Goal: Complete application form

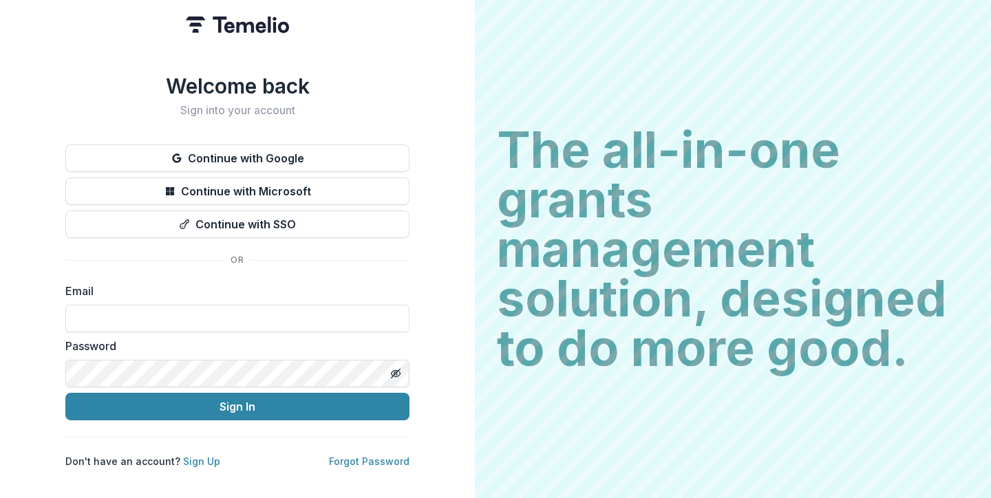
type input "**********"
click at [237, 401] on button "Sign In" at bounding box center [237, 407] width 344 height 28
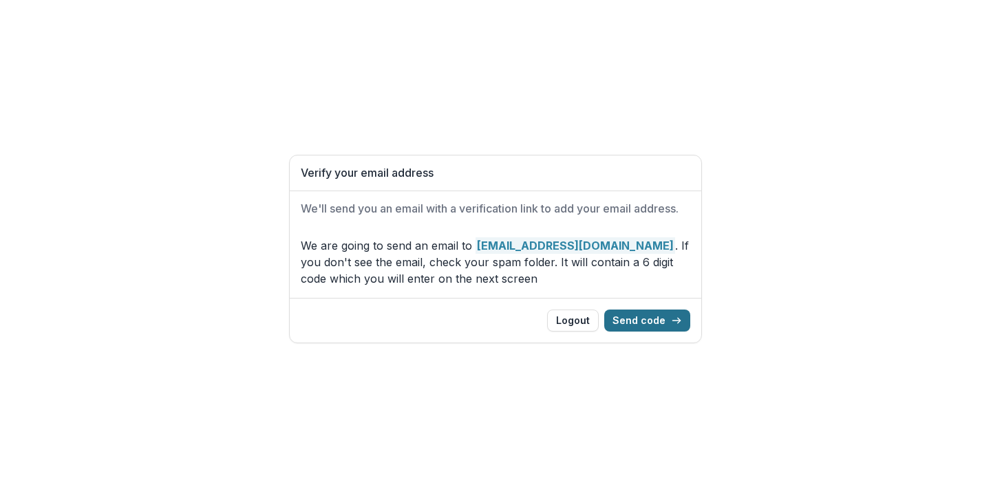
click at [666, 318] on button "Send code" at bounding box center [647, 321] width 86 height 22
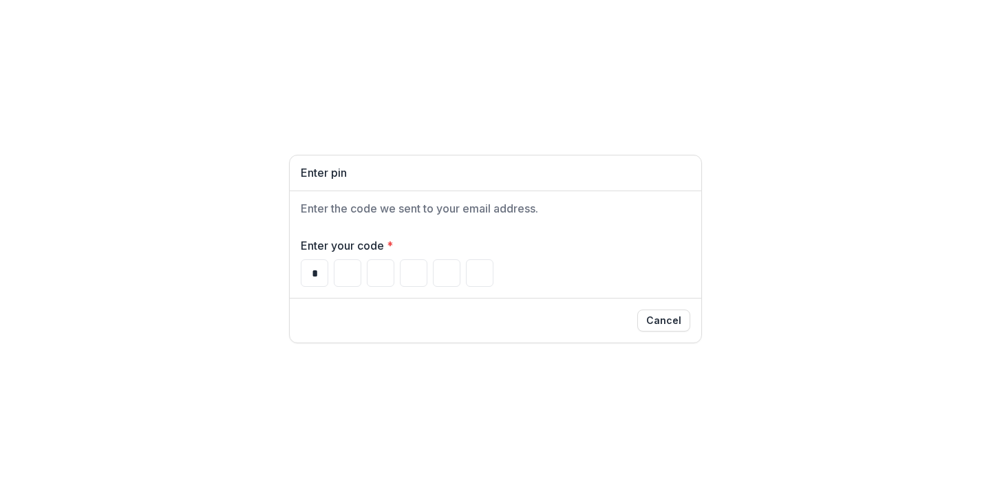
type input "*"
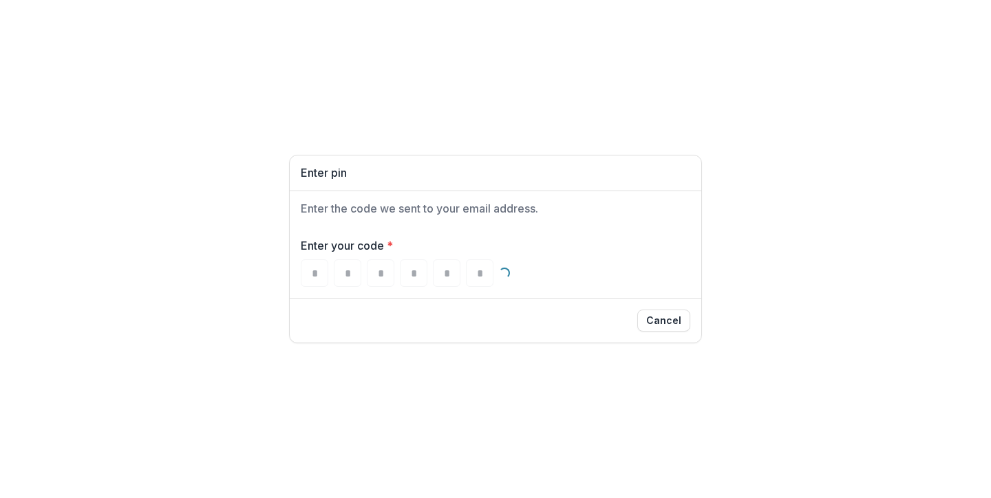
type input "*"
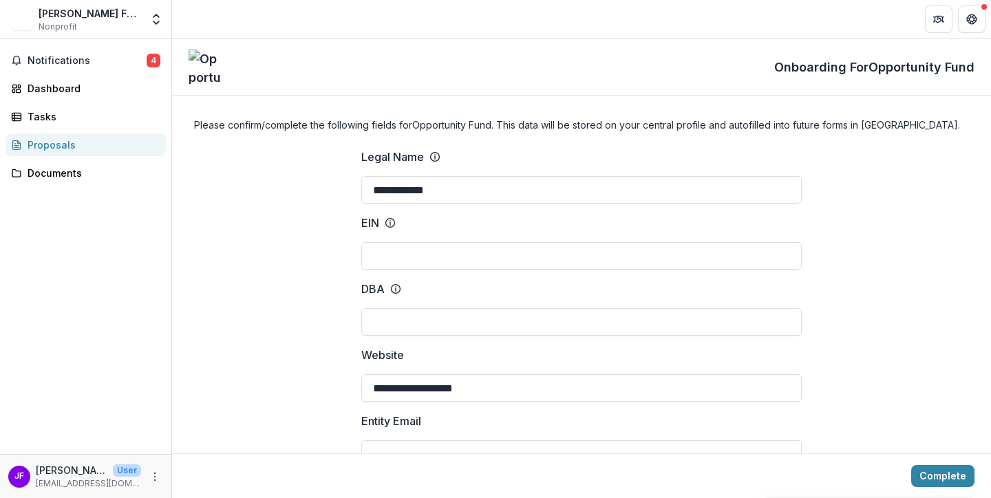
type input "**********"
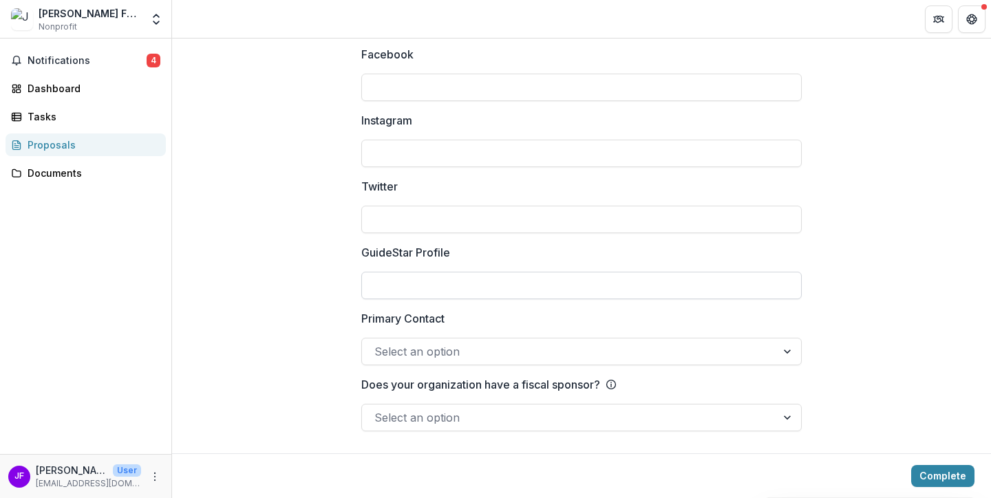
scroll to position [1931, 0]
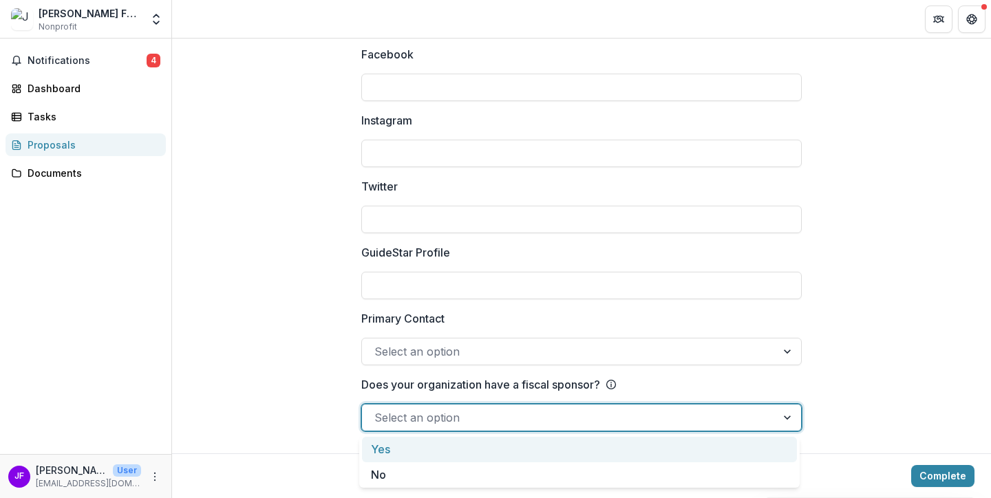
click at [787, 416] on div at bounding box center [788, 418] width 25 height 26
click at [531, 457] on div "Yes" at bounding box center [579, 449] width 435 height 25
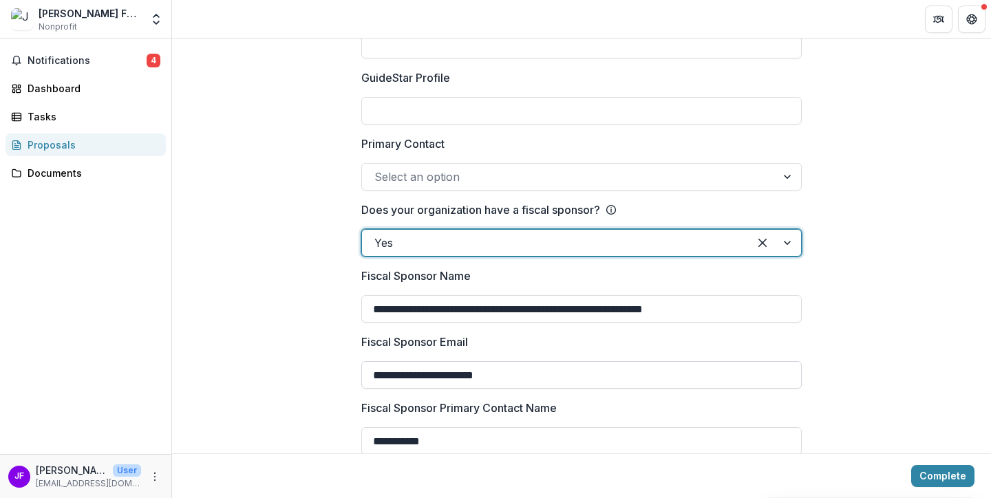
scroll to position [2074, 0]
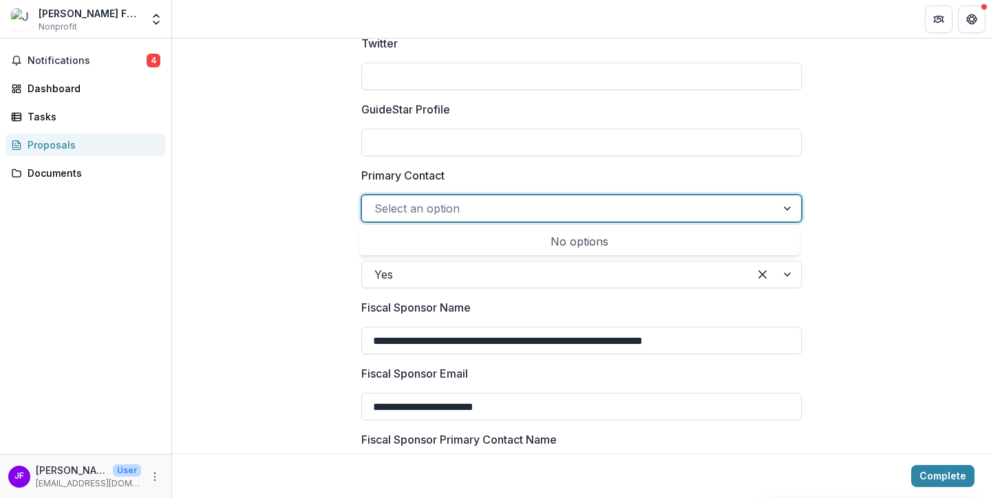
click at [788, 204] on div at bounding box center [788, 208] width 25 height 26
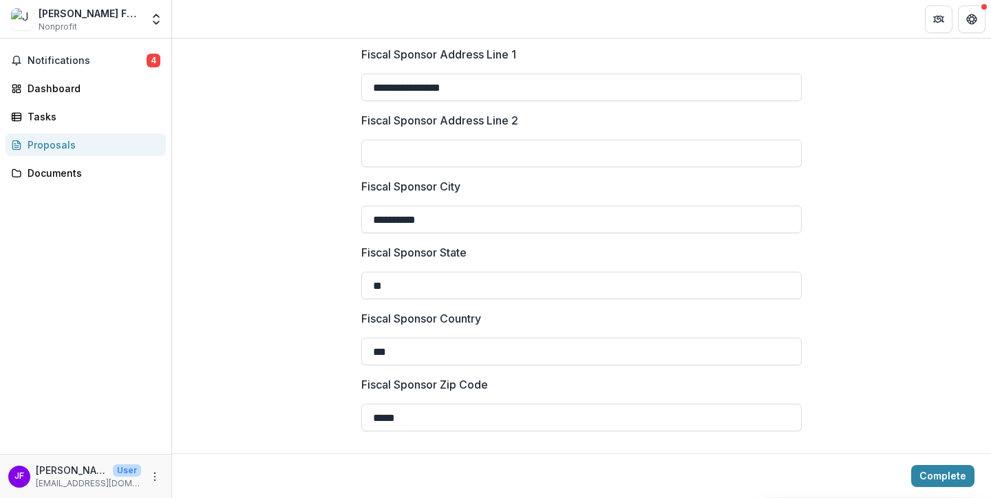
scroll to position [2724, 0]
click at [945, 476] on button "Complete" at bounding box center [942, 476] width 63 height 22
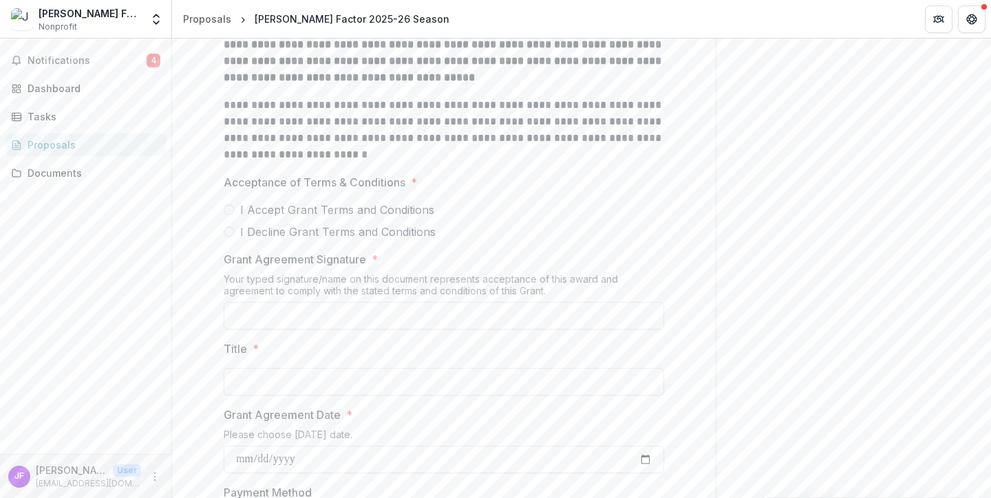
scroll to position [674, 0]
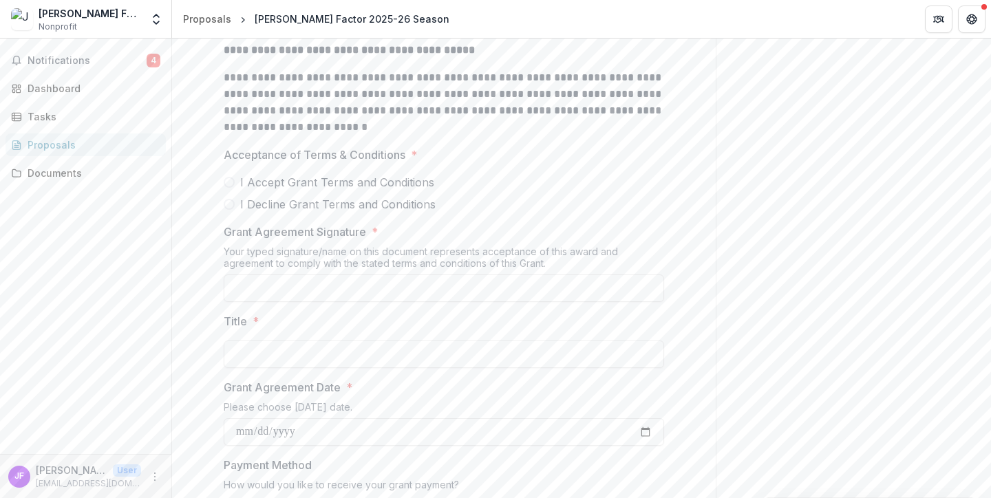
click at [227, 188] on span at bounding box center [229, 182] width 11 height 11
click at [299, 302] on input "Grant Agreement Signature *" at bounding box center [444, 289] width 440 height 28
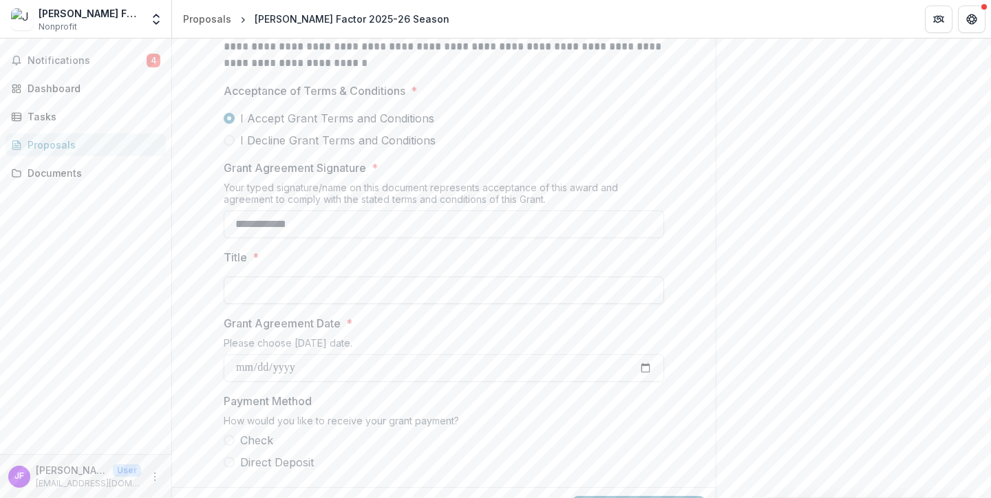
type input "**********"
click at [270, 304] on input "Title *" at bounding box center [444, 291] width 440 height 28
type input "*"
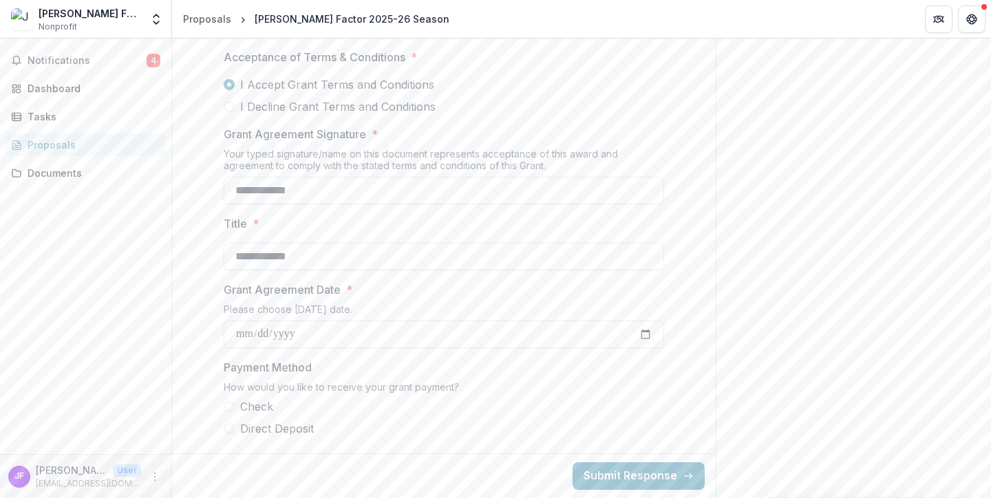
scroll to position [823, 0]
type input "**********"
click at [229, 429] on span at bounding box center [229, 428] width 11 height 11
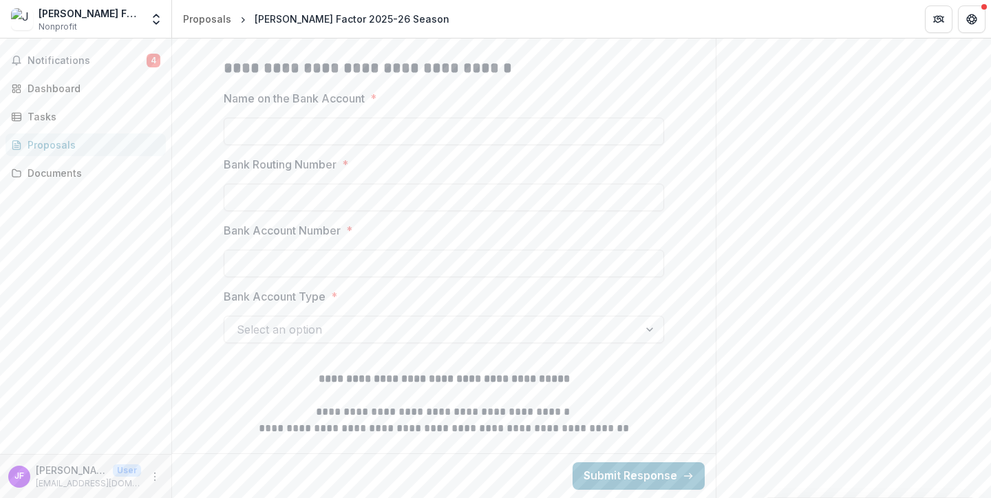
scroll to position [1229, 0]
click at [646, 332] on div at bounding box center [650, 329] width 25 height 26
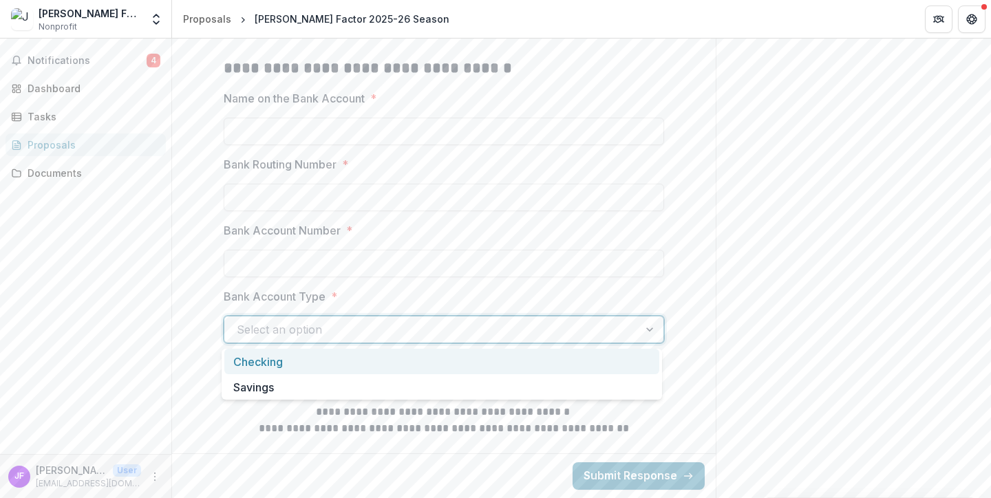
click at [646, 332] on div at bounding box center [650, 329] width 25 height 26
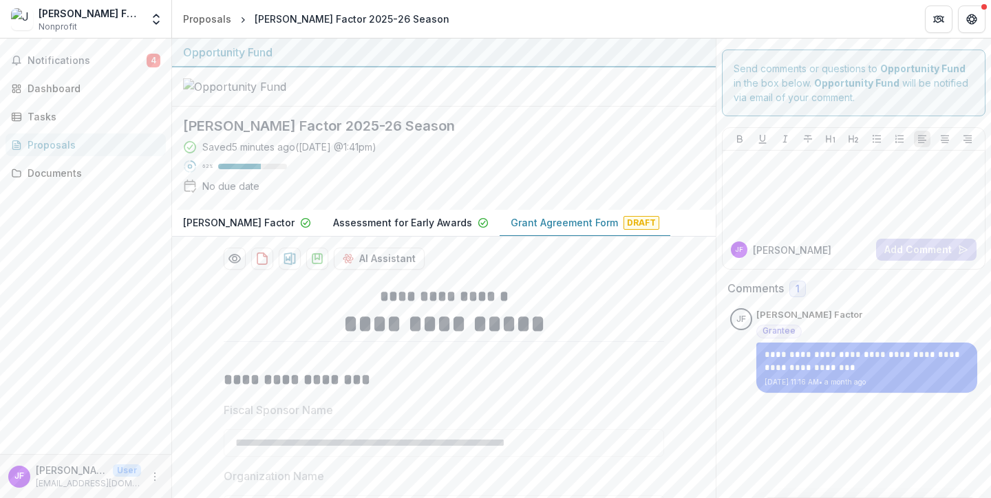
scroll to position [0, 0]
